Goal: Task Accomplishment & Management: Manage account settings

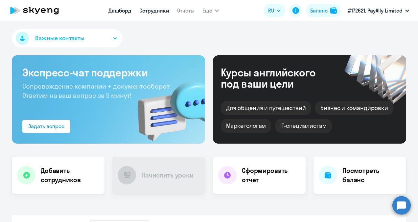
click at [160, 12] on link "Сотрудники" at bounding box center [154, 10] width 30 height 7
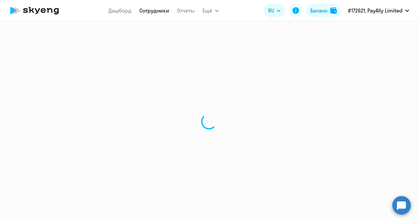
select select "30"
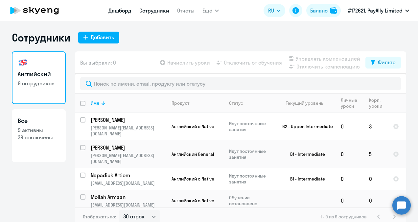
click at [117, 12] on link "Дашборд" at bounding box center [119, 10] width 23 height 7
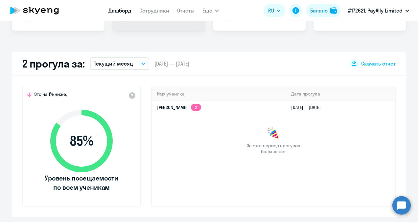
scroll to position [164, 0]
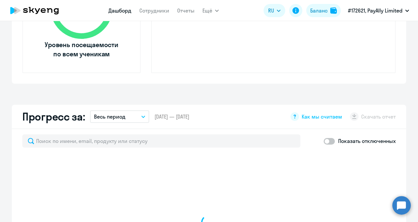
select select "30"
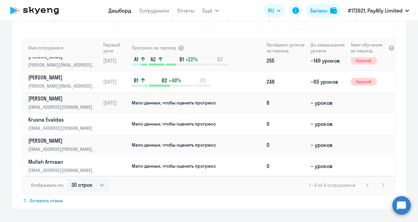
scroll to position [71, 0]
click at [141, 164] on span "Мало данных, чтобы оценить прогресс" at bounding box center [174, 165] width 84 height 6
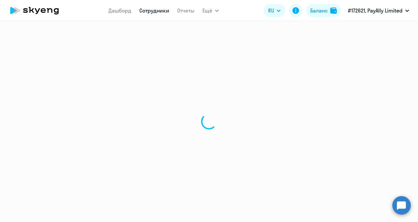
click at [147, 166] on div at bounding box center [209, 121] width 418 height 201
select select "english"
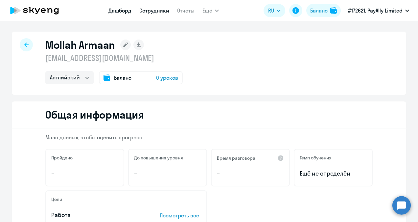
click at [117, 12] on link "Дашборд" at bounding box center [119, 10] width 23 height 7
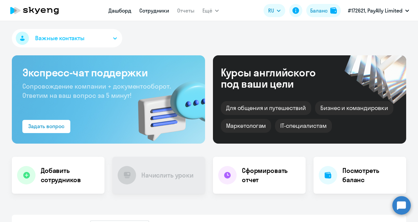
click at [157, 14] on link "Сотрудники" at bounding box center [154, 10] width 30 height 7
select select "30"
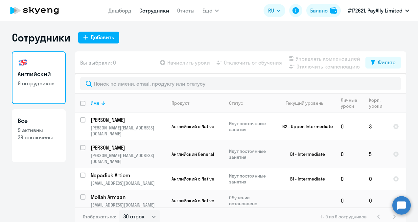
click at [119, 6] on nav "Дашборд Сотрудники Отчеты" at bounding box center [151, 10] width 86 height 13
click at [120, 8] on link "Дашборд" at bounding box center [119, 10] width 23 height 7
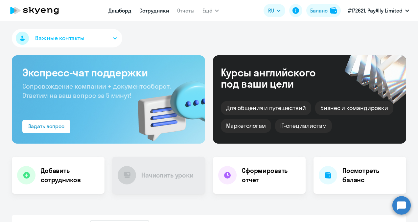
click at [152, 7] on nav "Дашборд Сотрудники Отчеты" at bounding box center [151, 10] width 86 height 13
click at [151, 12] on link "Сотрудники" at bounding box center [154, 10] width 30 height 7
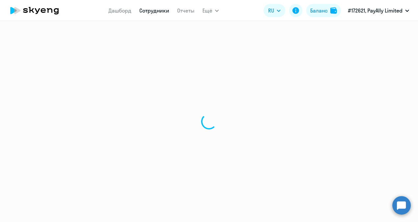
select select "30"
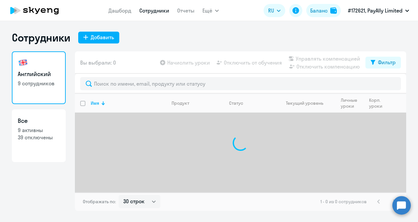
click at [35, 129] on p "9 активны" at bounding box center [39, 129] width 42 height 7
select select "30"
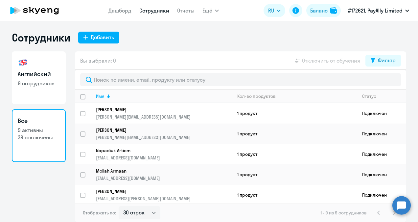
click at [84, 96] on input "deselect all" at bounding box center [86, 100] width 13 height 13
checkbox input "true"
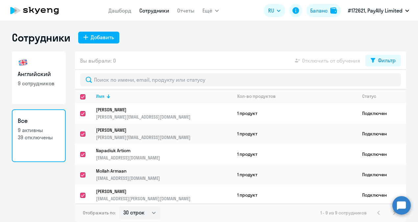
checkbox input "true"
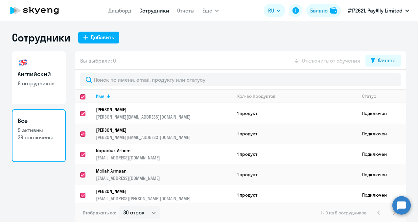
checkbox input "true"
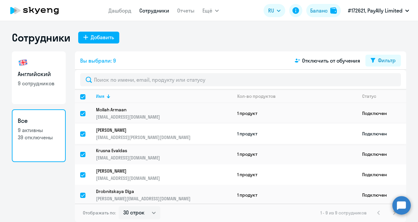
scroll to position [79, 0]
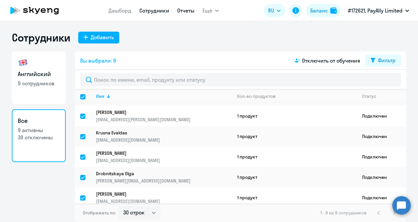
click at [190, 9] on link "Отчеты" at bounding box center [185, 10] width 17 height 7
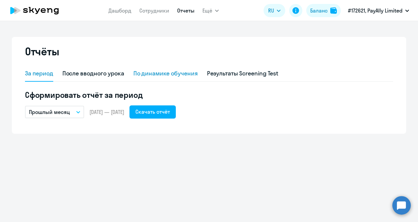
click at [176, 74] on div "По динамике обучения" at bounding box center [165, 73] width 64 height 9
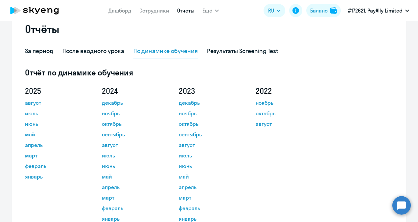
scroll to position [33, 0]
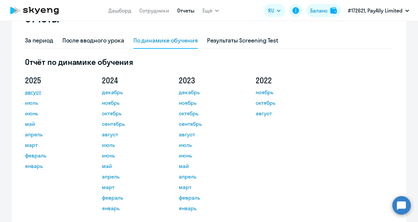
click at [35, 90] on link "август" at bounding box center [54, 92] width 59 height 8
click at [143, 14] on app-menu-item-link "Сотрудники" at bounding box center [154, 11] width 30 height 8
click at [146, 11] on link "Сотрудники" at bounding box center [154, 10] width 30 height 7
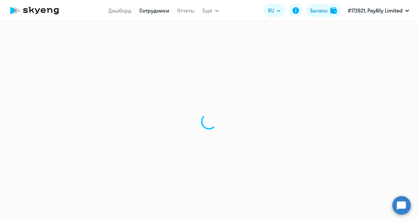
select select "30"
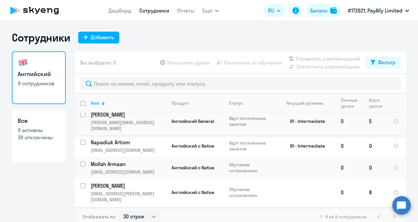
scroll to position [99, 0]
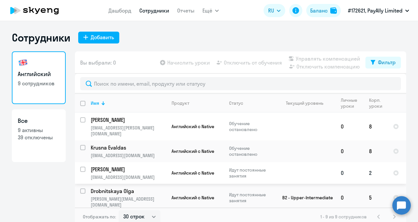
click at [80, 166] on input "select row 22571018" at bounding box center [86, 172] width 13 height 13
checkbox input "true"
click at [247, 65] on span "Отключить от обучения" at bounding box center [253, 63] width 58 height 8
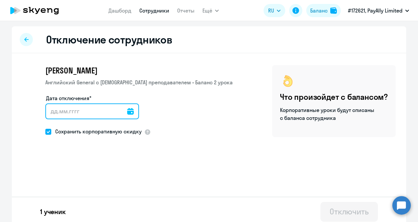
click at [115, 113] on input "Дата отключения*" at bounding box center [92, 111] width 94 height 16
click at [128, 111] on input "Дата отключения*" at bounding box center [92, 111] width 94 height 16
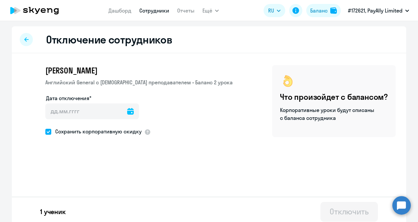
click at [127, 112] on icon at bounding box center [130, 111] width 7 height 7
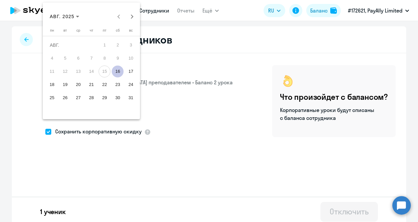
click at [120, 71] on span "16" at bounding box center [118, 71] width 12 height 12
type input "[DATE]"
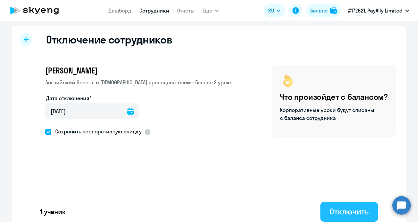
click at [337, 209] on div "Отключить" at bounding box center [349, 211] width 39 height 11
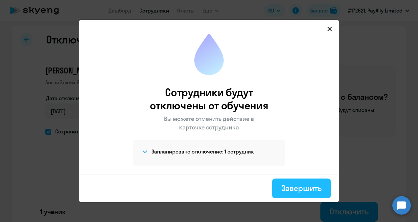
click at [296, 190] on div "Завершить" at bounding box center [301, 187] width 40 height 11
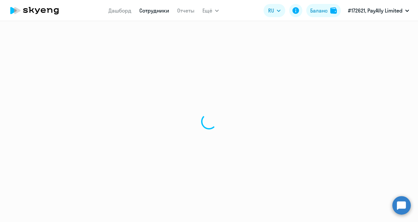
select select "30"
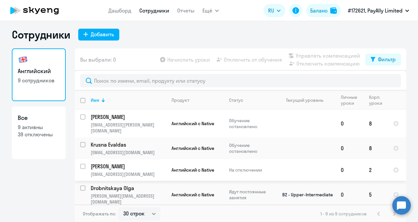
scroll to position [4, 0]
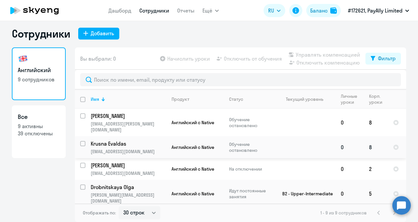
click at [80, 141] on input "select row 22553984" at bounding box center [86, 147] width 13 height 13
checkbox input "true"
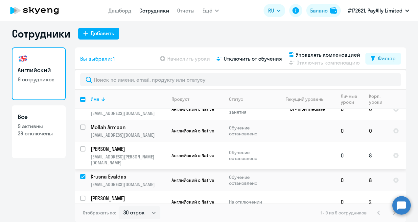
click at [80, 146] on input "select row 22553985" at bounding box center [86, 152] width 13 height 13
checkbox input "true"
click at [81, 124] on input "select row 22557839" at bounding box center [86, 130] width 13 height 13
checkbox input "true"
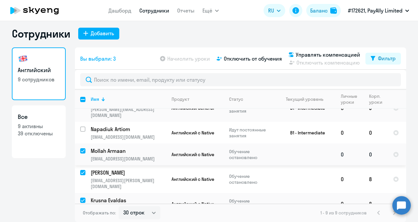
scroll to position [33, 0]
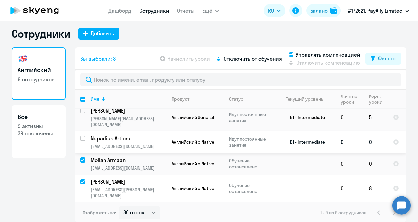
click at [80, 135] on input "select row 38511147" at bounding box center [86, 141] width 13 height 13
checkbox input "true"
click at [236, 59] on span "Отключить от обучения" at bounding box center [253, 59] width 58 height 8
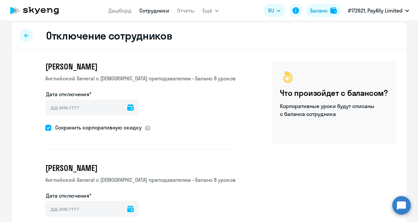
click at [127, 107] on icon at bounding box center [130, 107] width 7 height 7
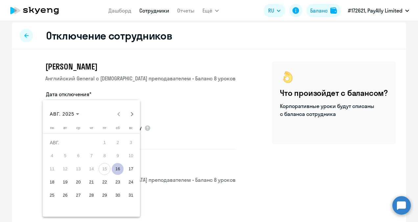
click at [116, 169] on span "16" at bounding box center [118, 169] width 12 height 12
type input "[DATE]"
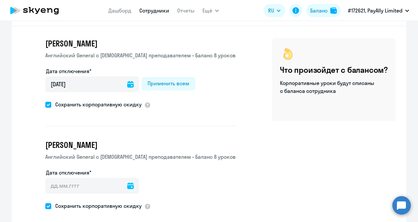
scroll to position [37, 0]
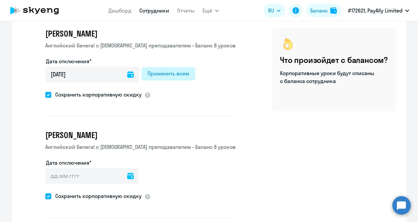
click at [162, 73] on div "Применить всем" at bounding box center [169, 73] width 42 height 8
type input "[DATE]"
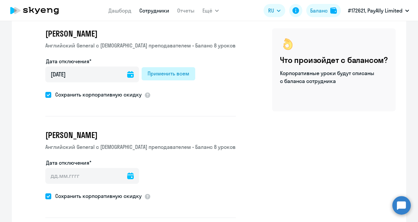
type input "[DATE]"
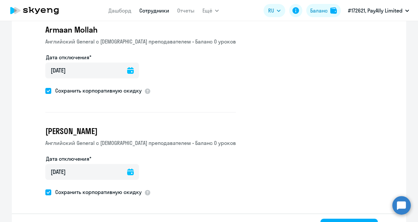
scroll to position [262, 0]
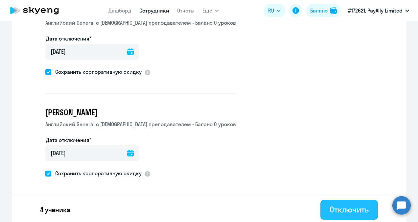
click at [358, 205] on div "Отключить" at bounding box center [349, 209] width 39 height 11
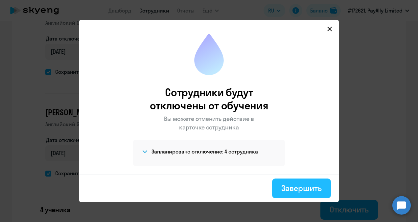
click at [300, 188] on div "Завершить" at bounding box center [301, 187] width 40 height 11
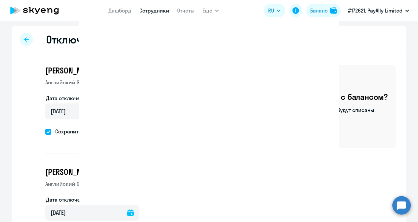
select select "30"
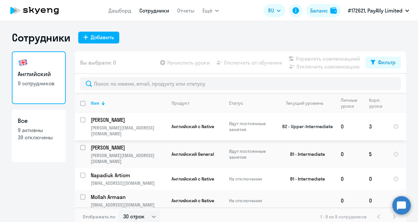
click at [91, 120] on p "[PERSON_NAME]" at bounding box center [128, 119] width 74 height 7
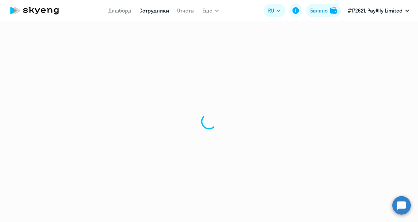
select select "english"
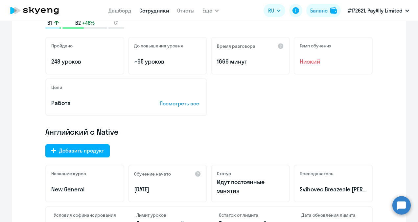
scroll to position [197, 0]
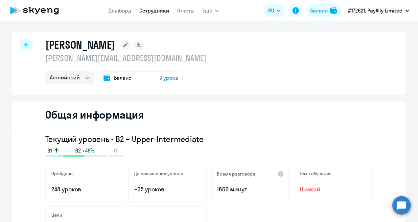
select select "30"
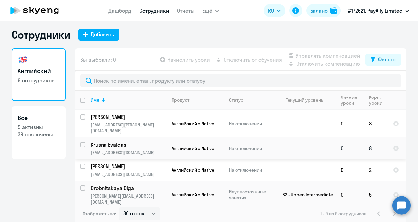
scroll to position [4, 0]
